Goal: Task Accomplishment & Management: Manage account settings

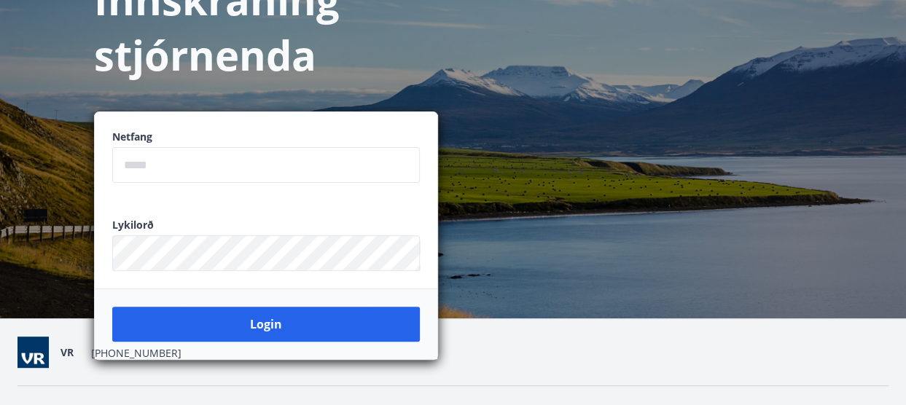
scroll to position [146, 0]
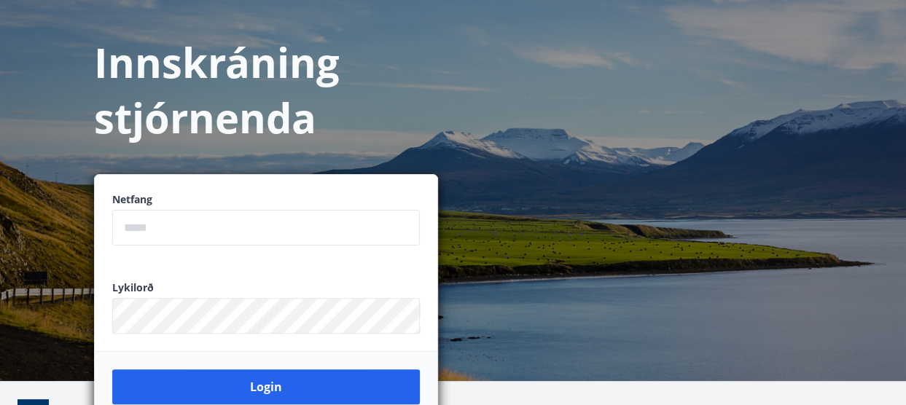
scroll to position [179, 0]
